Goal: Navigation & Orientation: Find specific page/section

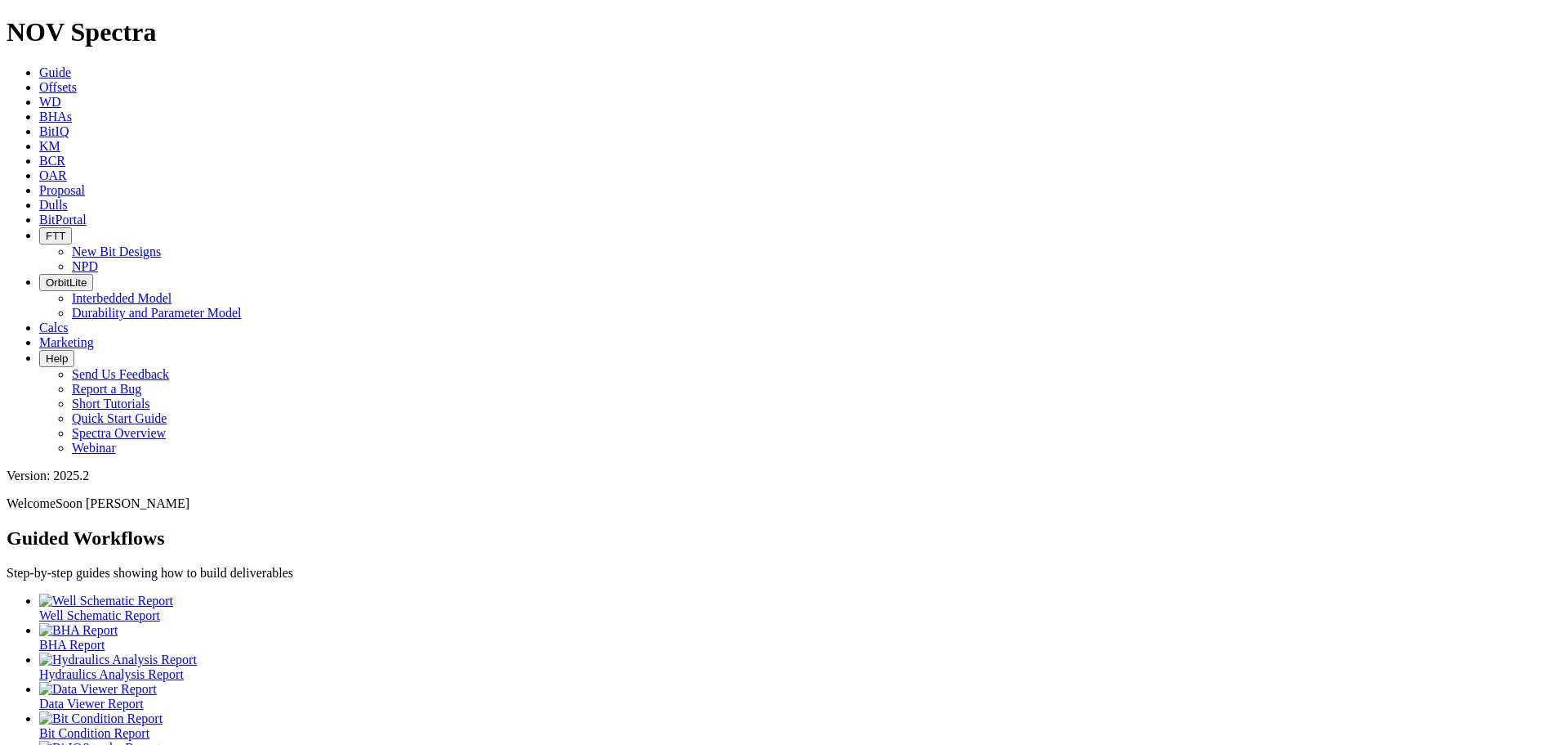
click at [1440, 496] on p "Welcome Soon Chye Lim" at bounding box center [784, 503] width 1556 height 14
click at [190, 496] on span "Soon [PERSON_NAME]" at bounding box center [122, 503] width 134 height 14
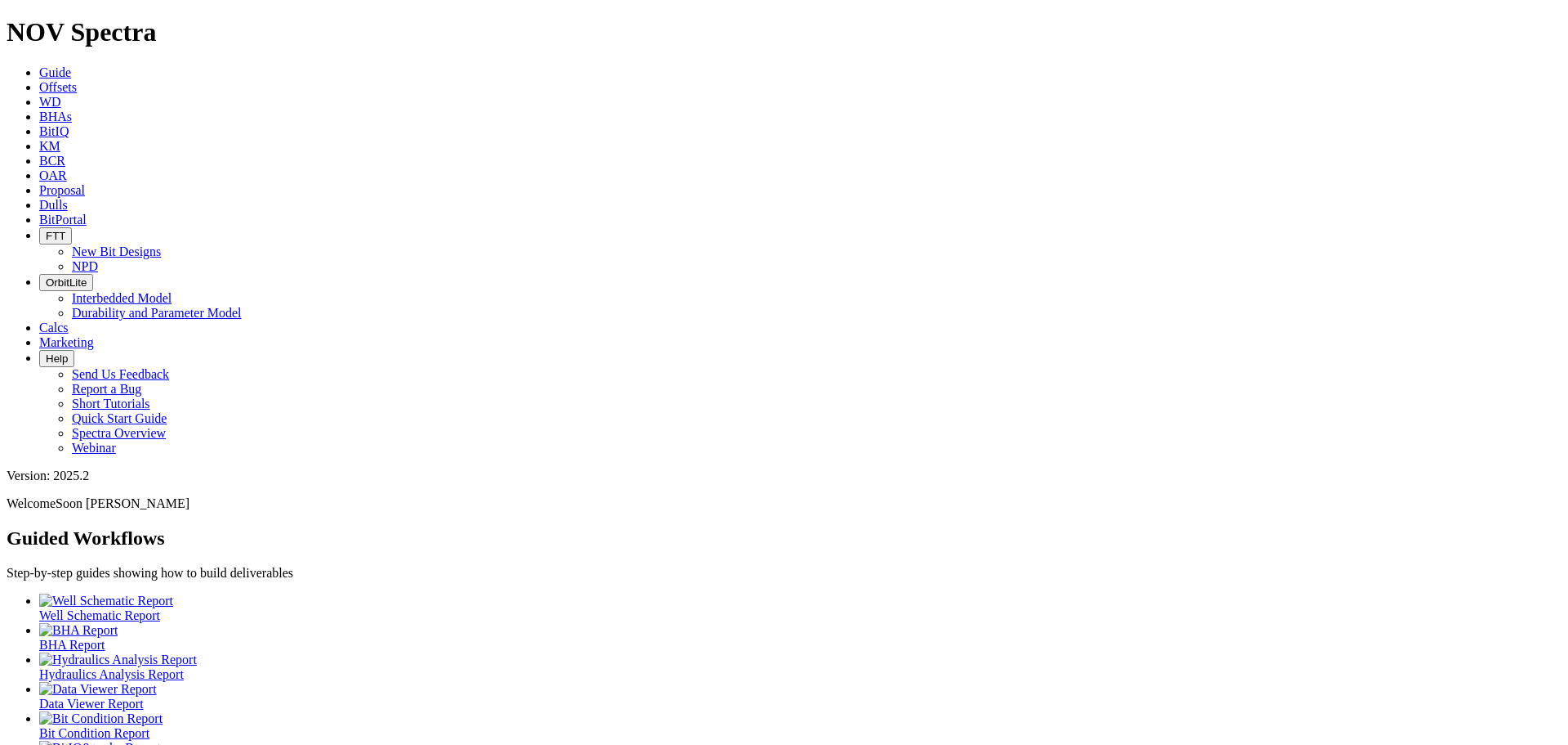
click at [39, 213] on icon at bounding box center [39, 220] width 0 height 14
